Goal: Task Accomplishment & Management: Use online tool/utility

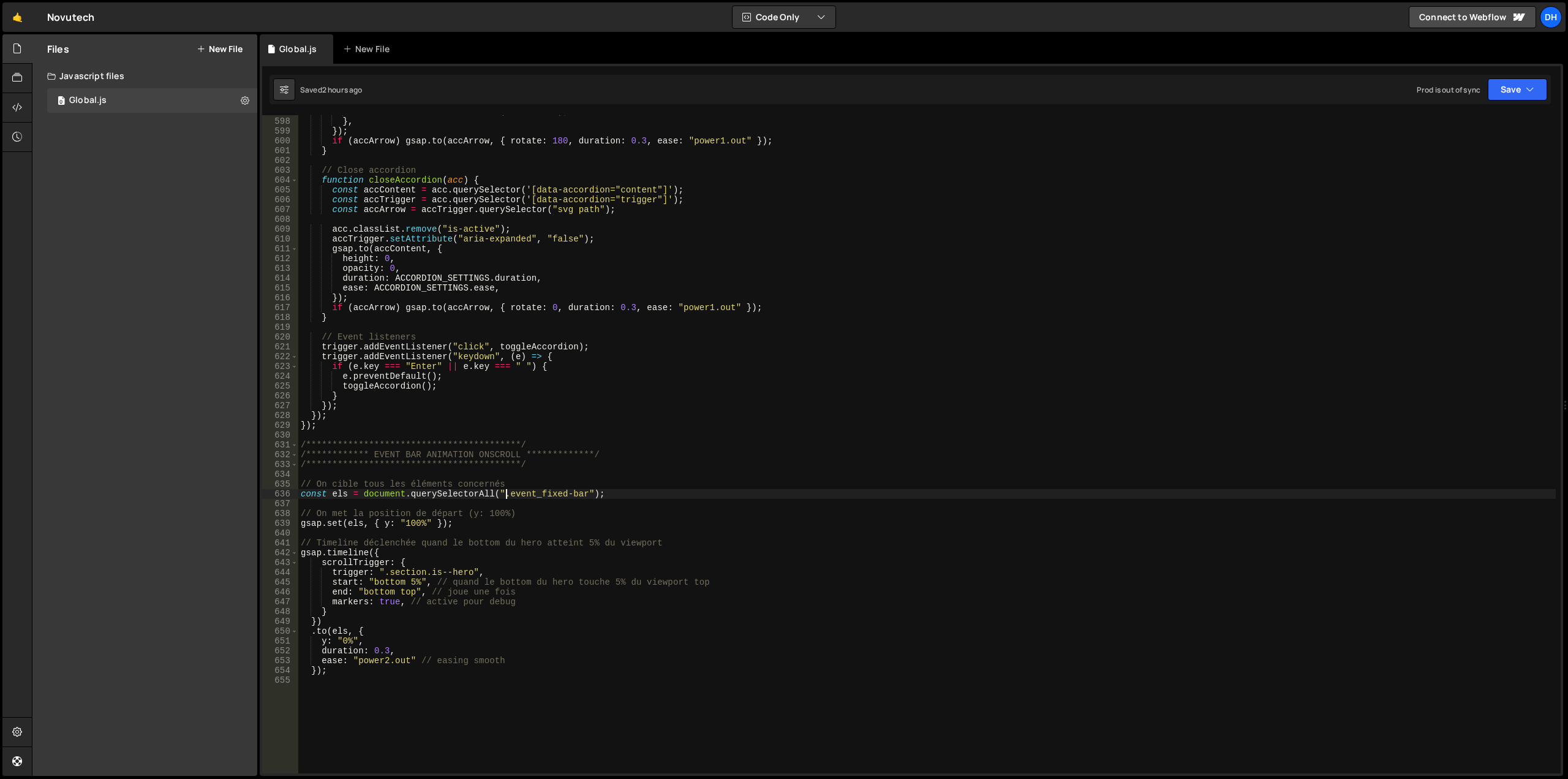
scroll to position [5851, 0]
drag, startPoint x: 502, startPoint y: 493, endPoint x: 583, endPoint y: 496, distance: 81.1
click at [583, 496] on div "//initScrollInViewAnimations(accContent); } , }) ; if ( accArrow ) gsap . to ( …" at bounding box center [926, 445] width 1257 height 678
click at [526, 516] on div "data-a ccordio n - i nitial local data-a ccordio n -s i ngle local data- dis a …" at bounding box center [589, 536] width 182 height 72
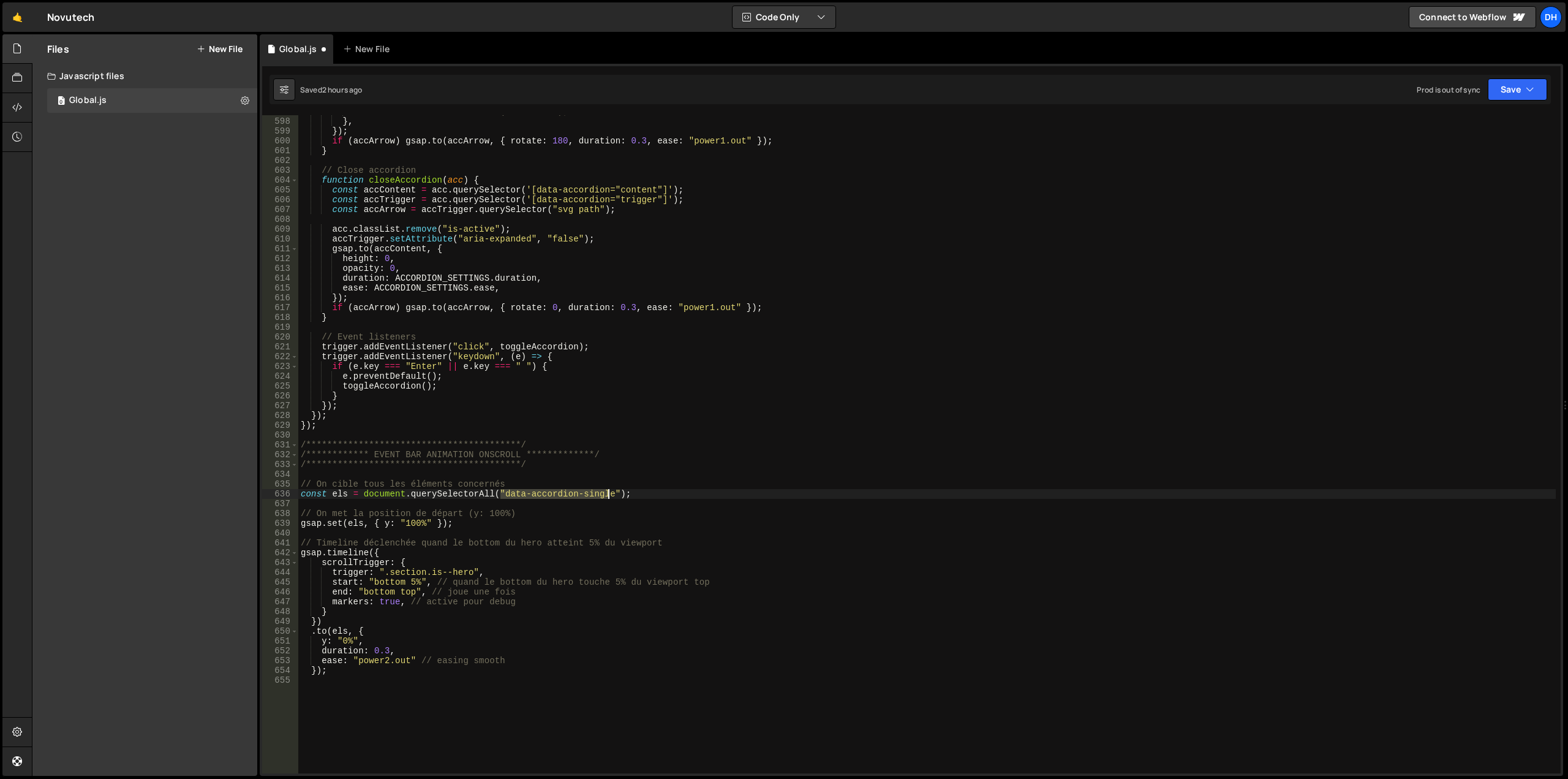
drag, startPoint x: 500, startPoint y: 491, endPoint x: 609, endPoint y: 491, distance: 109.0
click at [609, 491] on div "//initScrollInViewAnimations(accContent); } , }) ; if ( accArrow ) gsap . to ( …" at bounding box center [926, 445] width 1257 height 678
paste textarea "data-animation="on-scroll"]"
click at [590, 489] on div "//initScrollInViewAnimations(accContent); } , }) ; if ( accArrow ) gsap . to ( …" at bounding box center [926, 445] width 1257 height 678
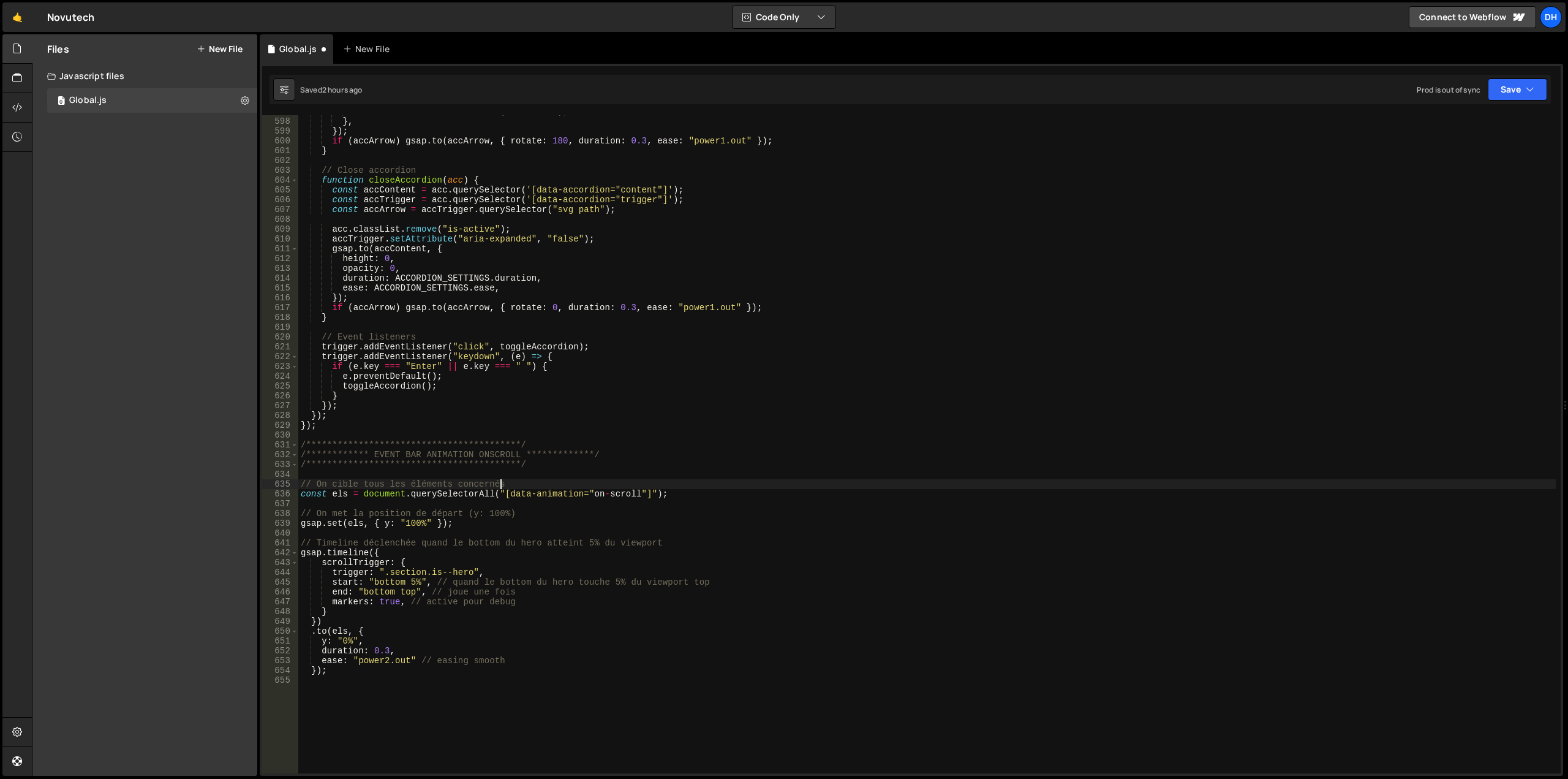
scroll to position [0, 13]
click at [587, 491] on div "//initScrollInViewAnimations(accContent); } , }) ; if ( accArrow ) gsap . to ( …" at bounding box center [926, 445] width 1257 height 678
click at [639, 488] on div "//initScrollInViewAnimations(accContent); } , }) ; if ( accArrow ) gsap . to ( …" at bounding box center [926, 445] width 1257 height 678
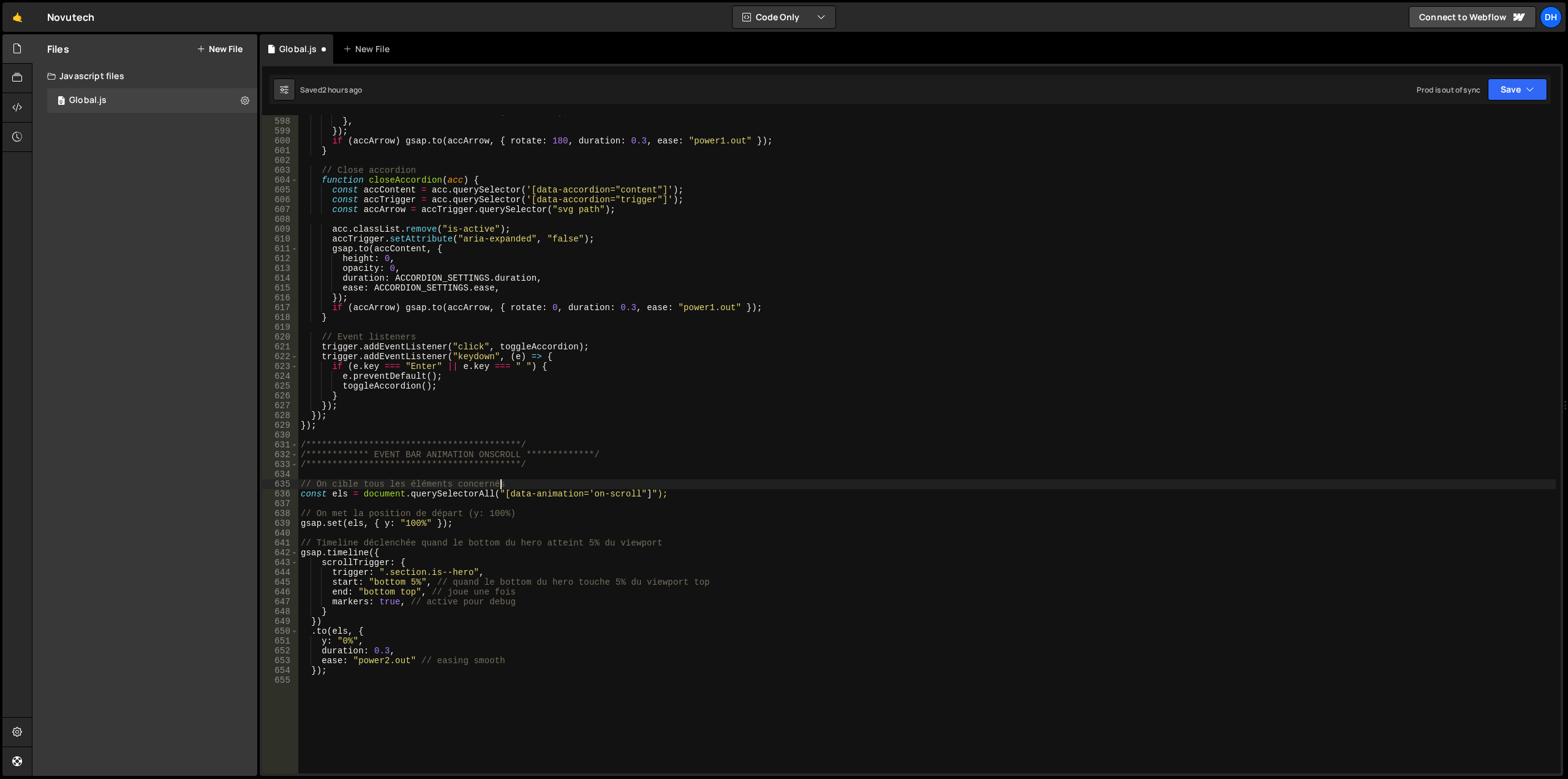
click at [637, 493] on div "//initScrollInViewAnimations(accContent); } , }) ; if ( accArrow ) gsap . to ( …" at bounding box center [926, 445] width 1257 height 678
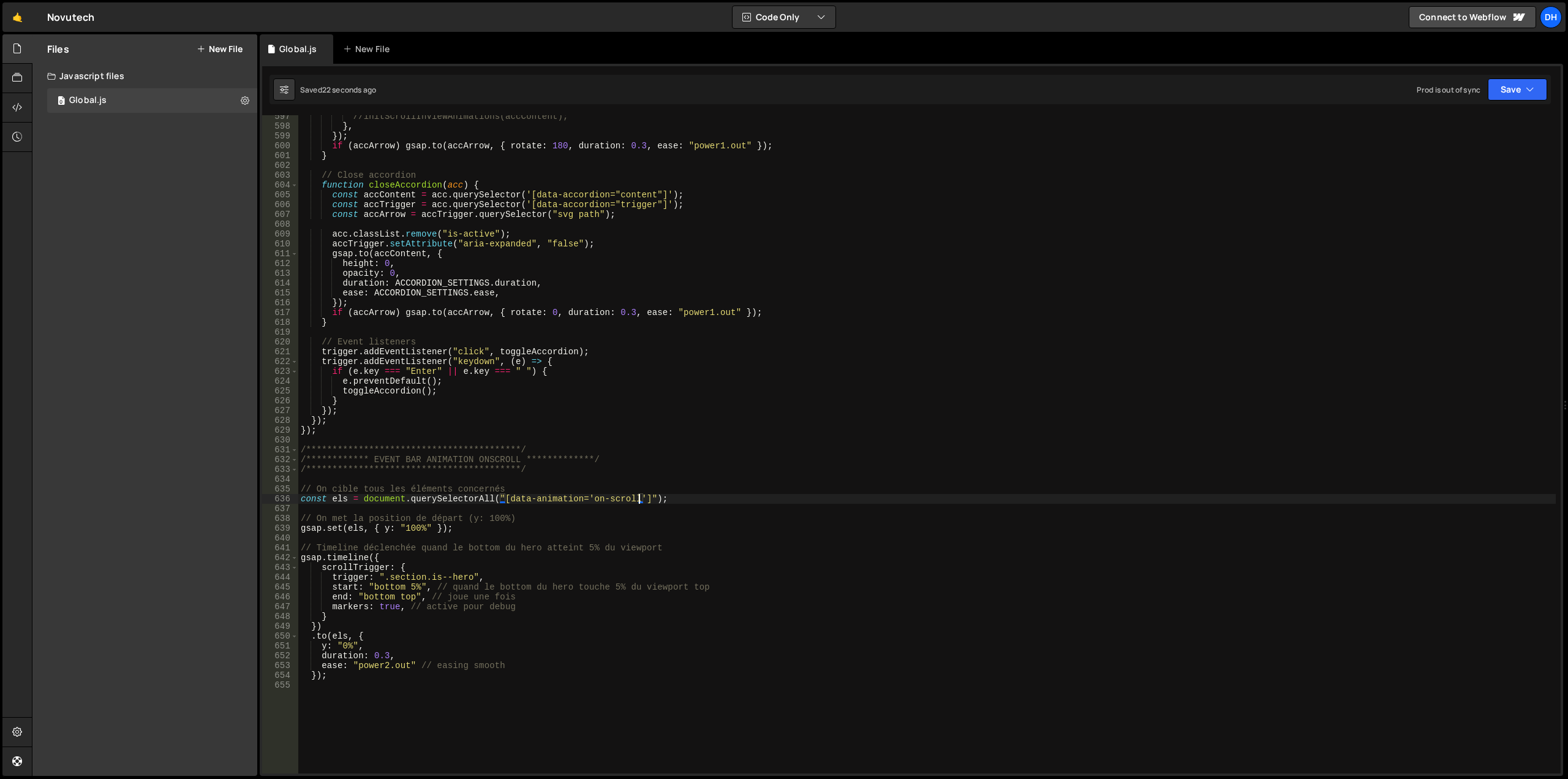
scroll to position [5846, 0]
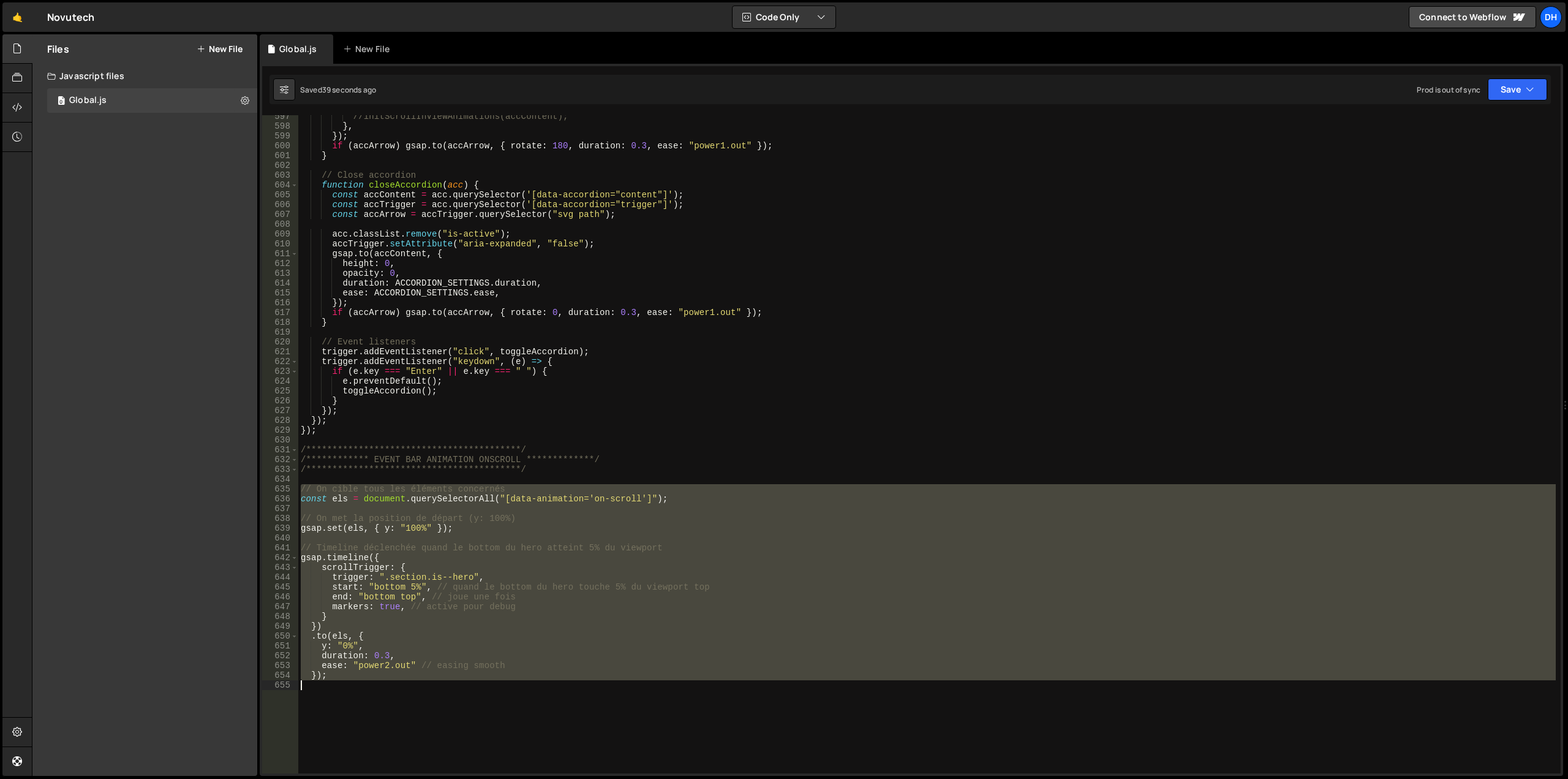
drag, startPoint x: 300, startPoint y: 489, endPoint x: 411, endPoint y: 698, distance: 236.6
click at [411, 698] on div "//initScrollInViewAnimations(accContent); } , }) ; if ( accArrow ) gsap . to ( …" at bounding box center [926, 450] width 1257 height 678
click at [407, 631] on div "//initScrollInViewAnimations(accContent); } , }) ; if ( accArrow ) gsap . to ( …" at bounding box center [926, 444] width 1257 height 658
drag, startPoint x: 301, startPoint y: 488, endPoint x: 343, endPoint y: 693, distance: 209.3
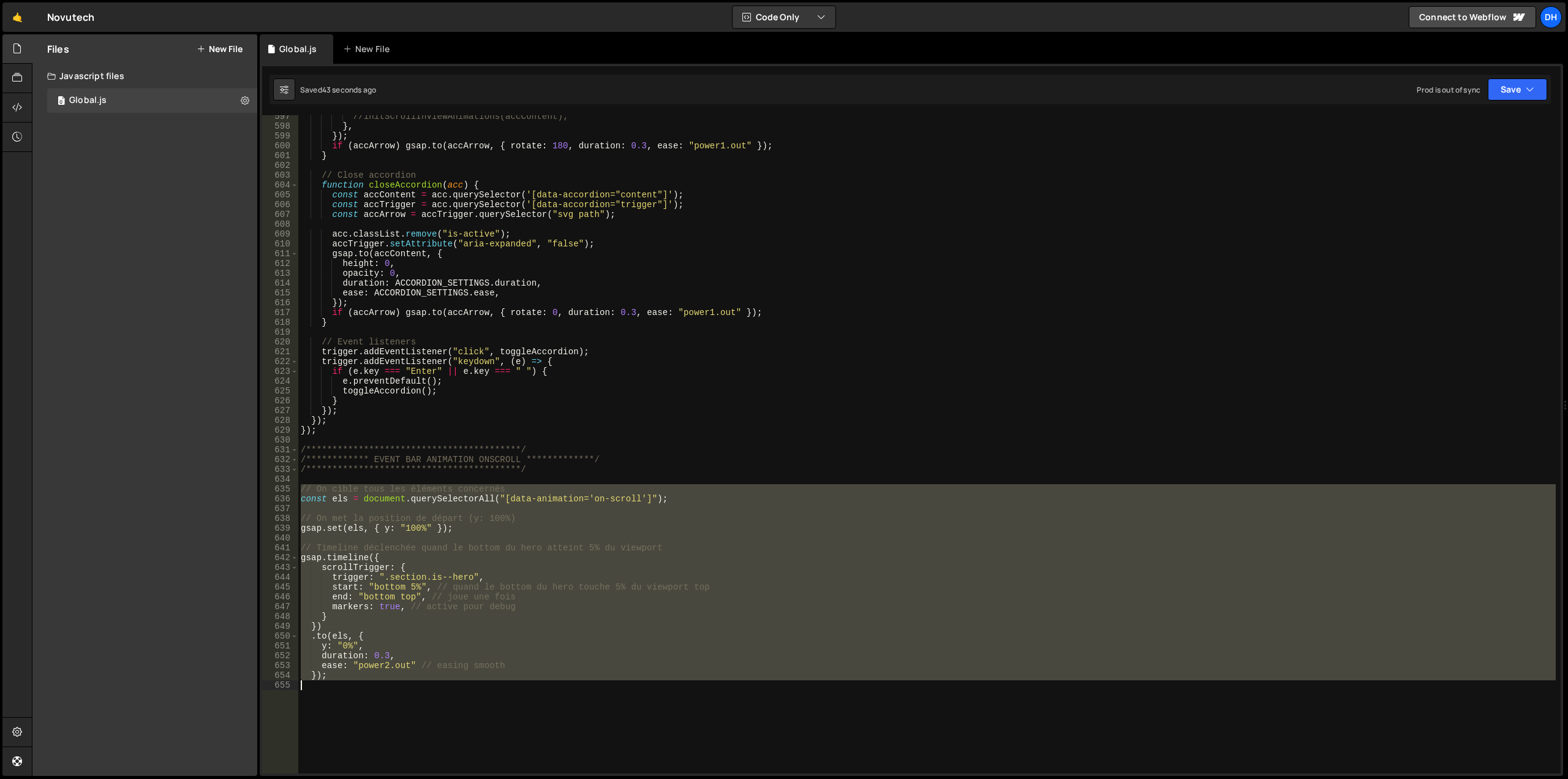
click at [343, 693] on div "//initScrollInViewAnimations(accContent); } , }) ; if ( accArrow ) gsap . to ( …" at bounding box center [926, 450] width 1257 height 678
paste textarea "});"
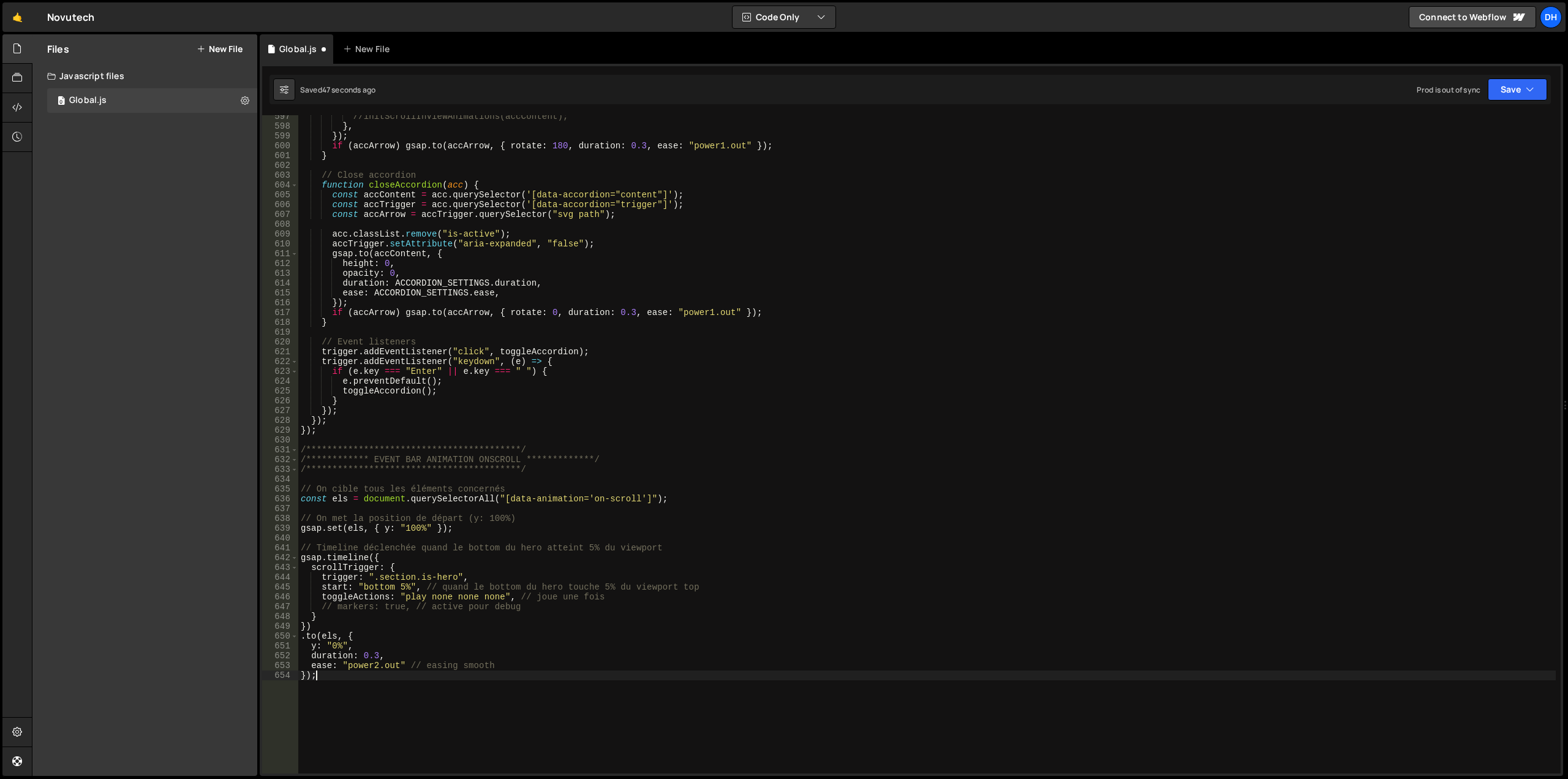
click at [430, 573] on div "//initScrollInViewAnimations(accContent); } , }) ; if ( accArrow ) gsap . to ( …" at bounding box center [926, 450] width 1257 height 678
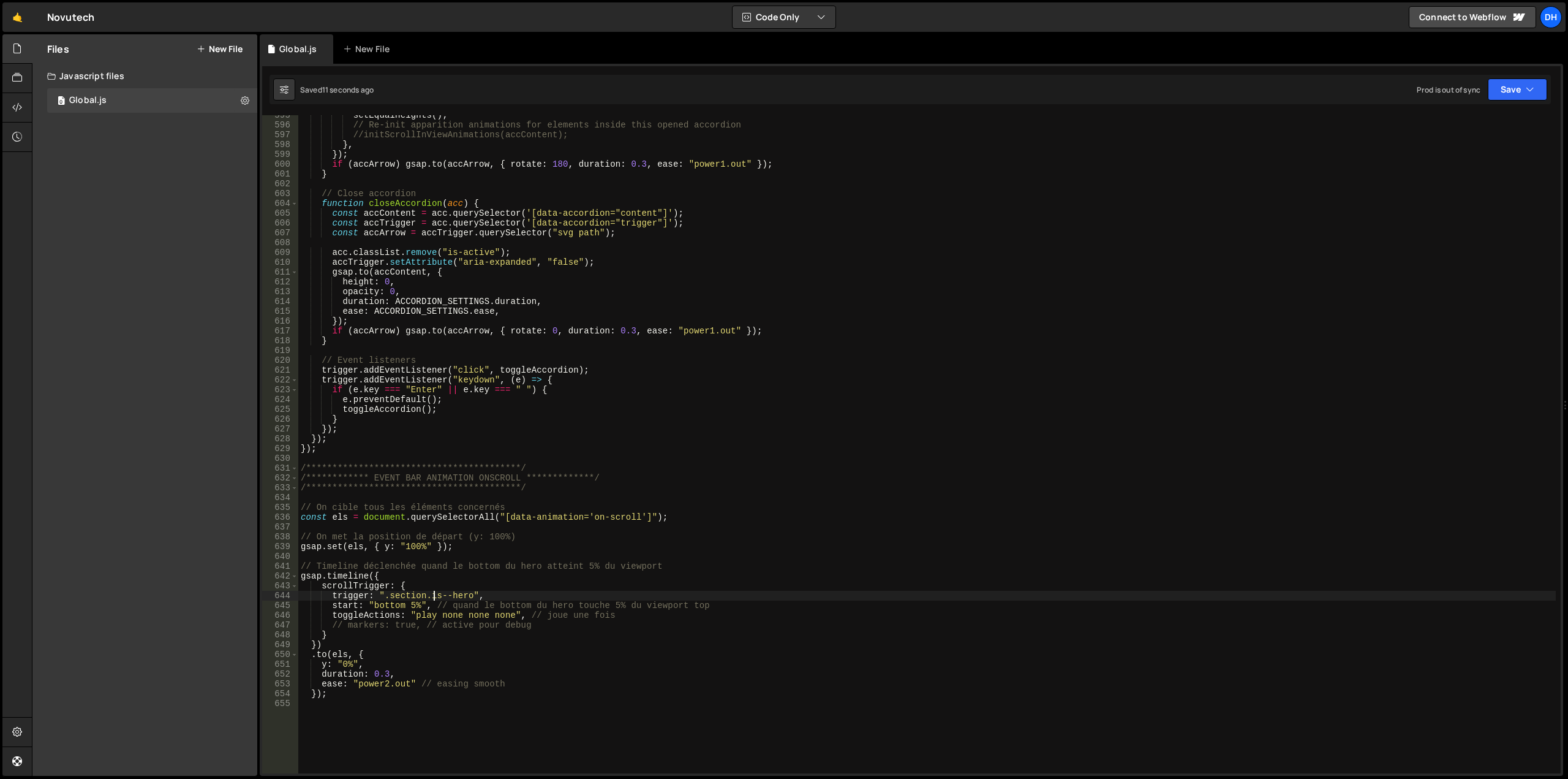
scroll to position [5828, 0]
click at [471, 616] on div "setEqualHeights ( ) ; // Re-init apparition animations for elements inside this…" at bounding box center [926, 449] width 1257 height 678
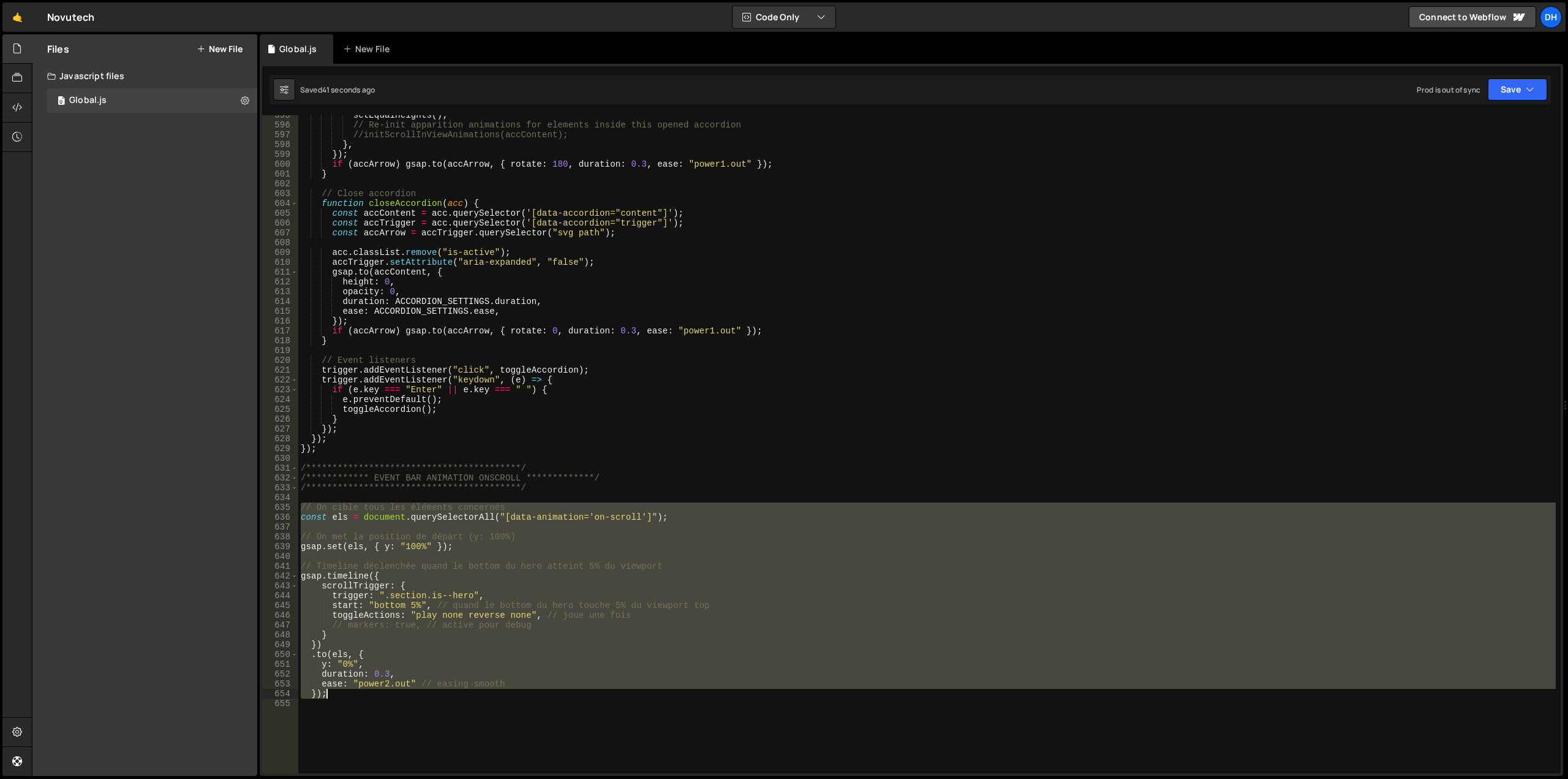
drag, startPoint x: 301, startPoint y: 505, endPoint x: 364, endPoint y: 696, distance: 201.1
click at [364, 696] on div "setEqualHeights ( ) ; // Re-init apparition animations for elements inside this…" at bounding box center [926, 449] width 1257 height 678
paste textarea "}"
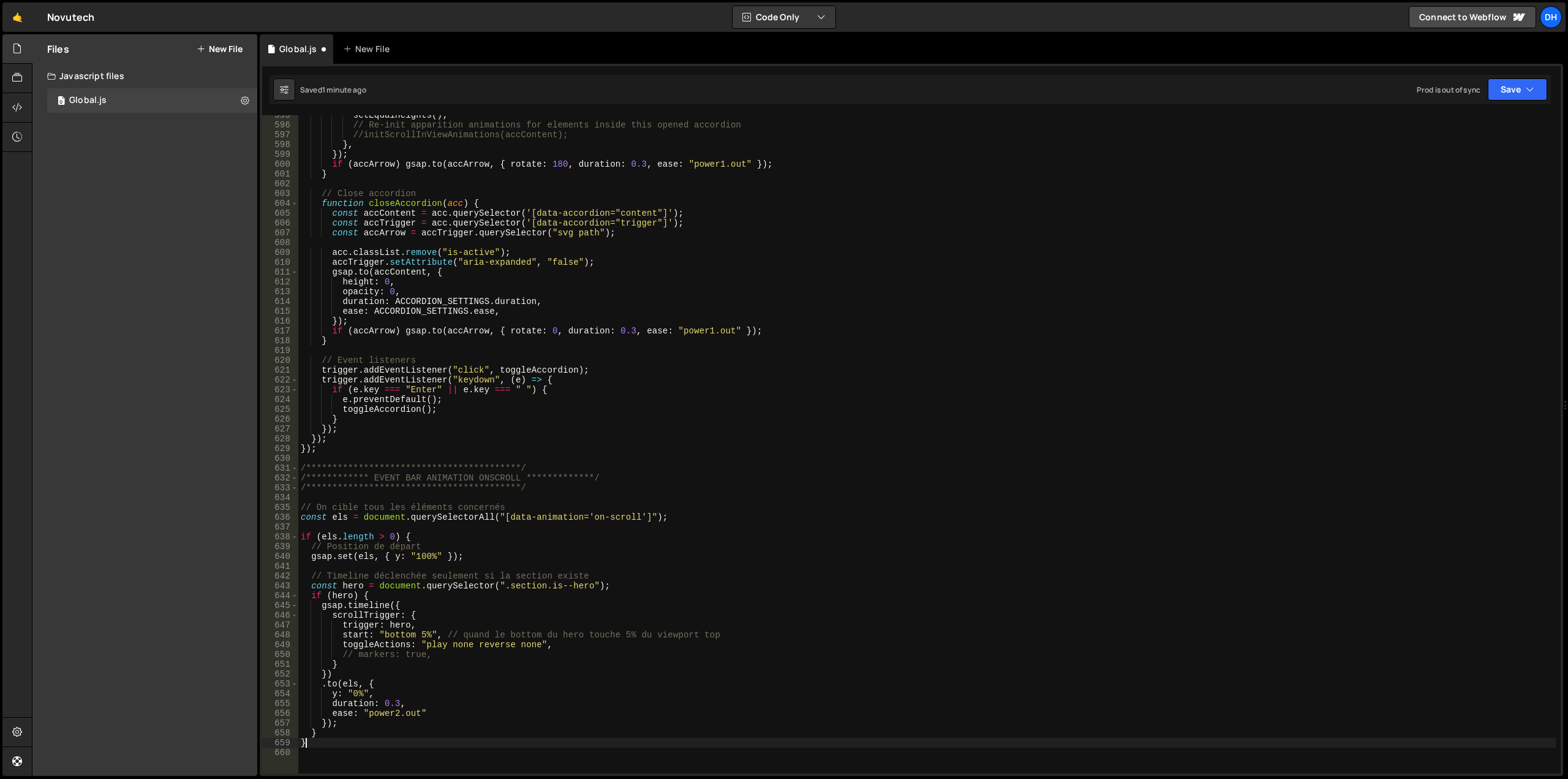
scroll to position [0, 0]
click at [565, 471] on div "setEqualHeights ( ) ; // Re-init apparition animations for elements inside this…" at bounding box center [926, 449] width 1257 height 678
click at [440, 554] on div "setEqualHeights ( ) ; // Re-init apparition animations for elements inside this…" at bounding box center [926, 449] width 1257 height 678
click at [431, 633] on div "setEqualHeights ( ) ; // Re-init apparition animations for elements inside this…" at bounding box center [926, 450] width 1257 height 678
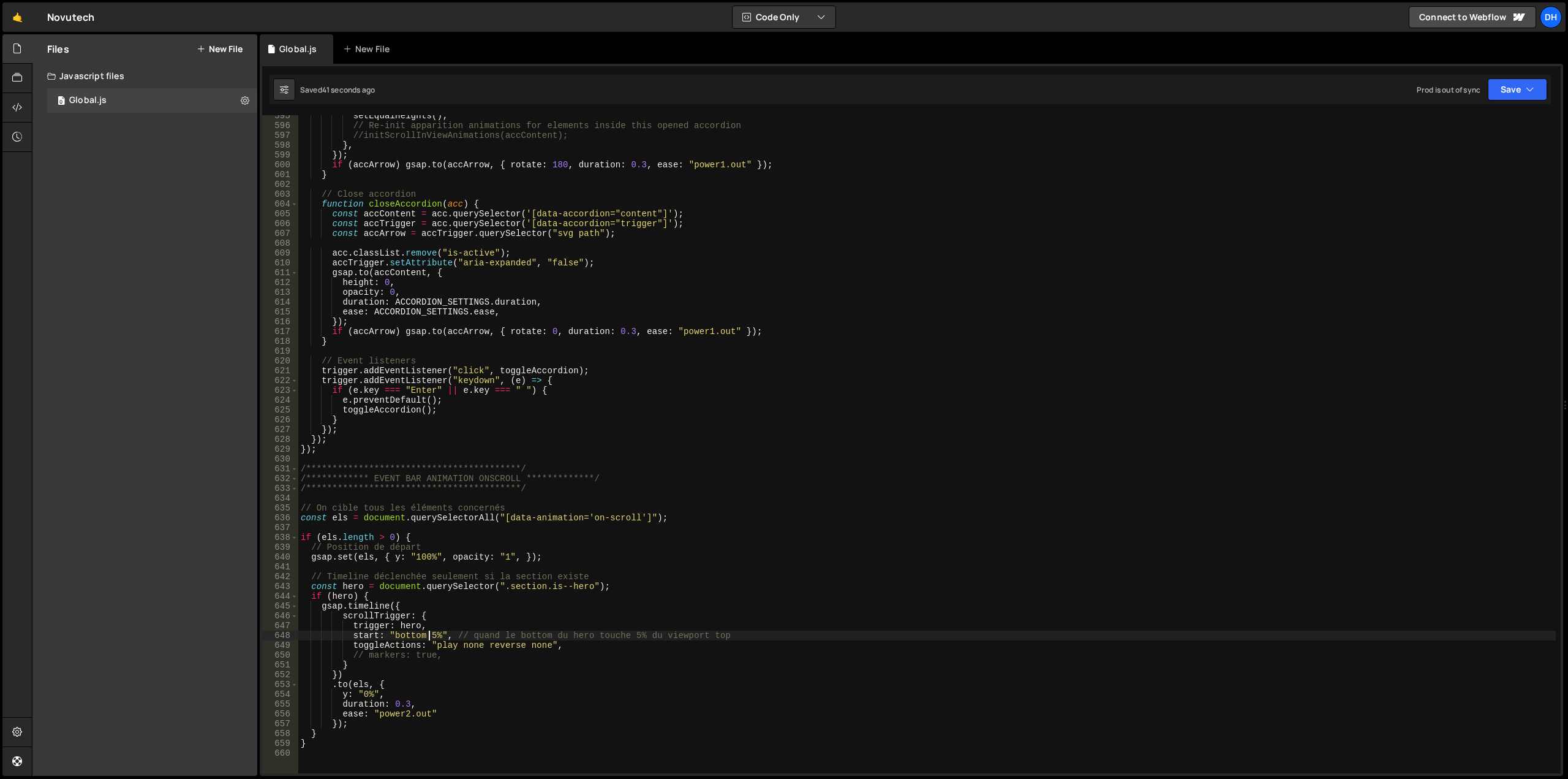
scroll to position [0, 10]
click at [473, 672] on div "setEqualHeights ( ) ; // Re-init apparition animations for elements inside this…" at bounding box center [926, 450] width 1257 height 678
drag, startPoint x: 459, startPoint y: 633, endPoint x: 726, endPoint y: 632, distance: 267.0
click at [726, 632] on div "setEqualHeights ( ) ; // Re-init apparition animations for elements inside this…" at bounding box center [926, 450] width 1257 height 678
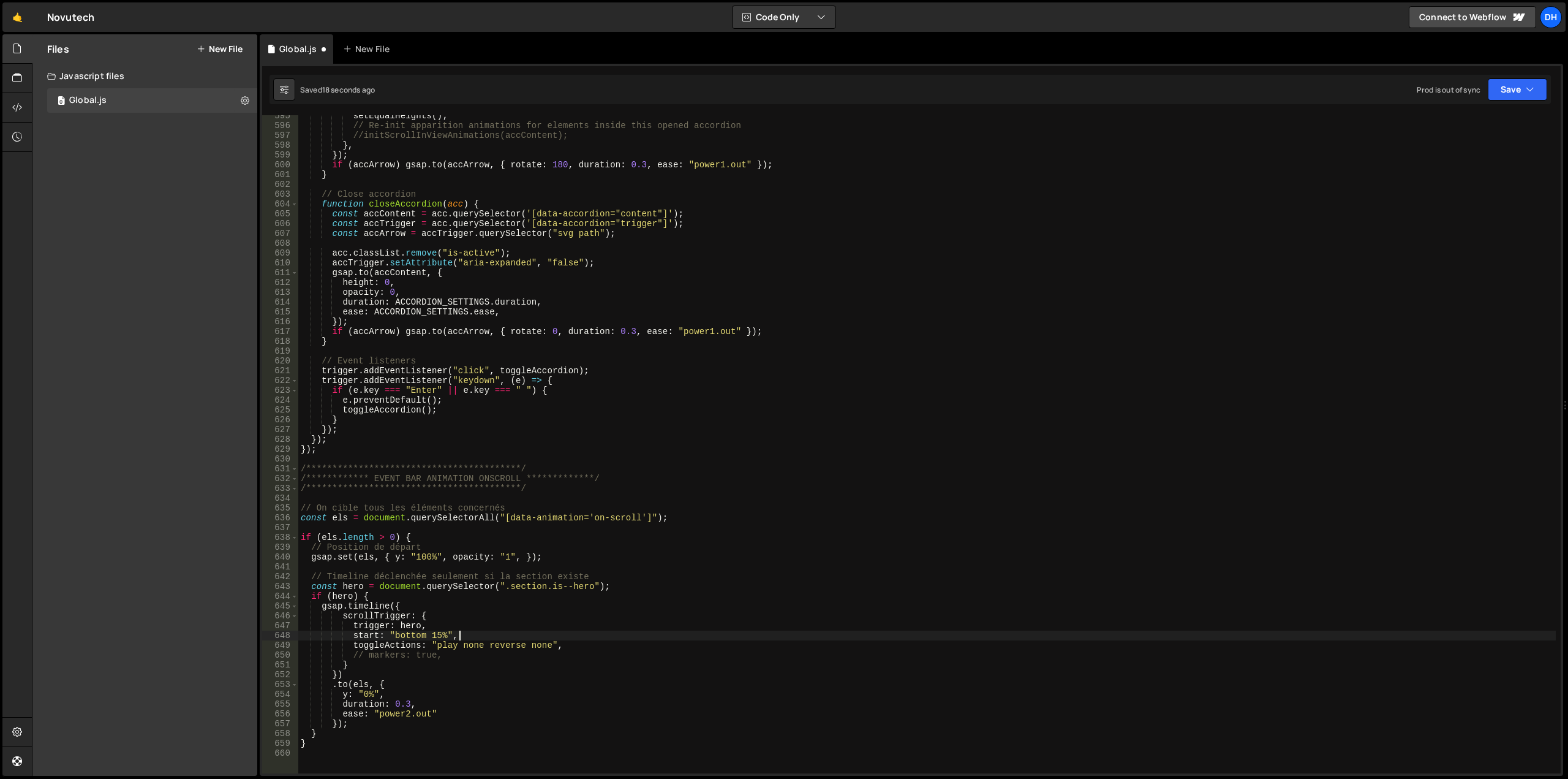
type textarea "start: "bottom 15%","
